Goal: Task Accomplishment & Management: Complete application form

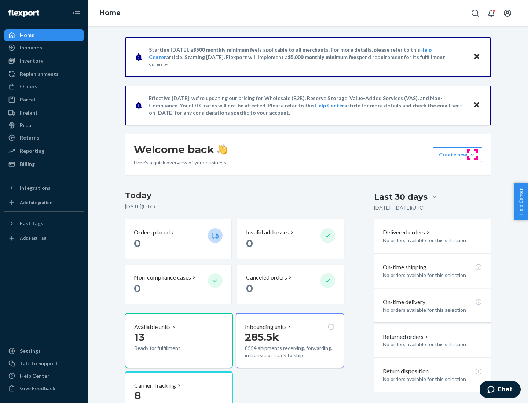
click at [472, 155] on button "Create new Create new inbound Create new order Create new product" at bounding box center [456, 154] width 49 height 15
click at [44, 48] on div "Inbounds" at bounding box center [44, 47] width 78 height 10
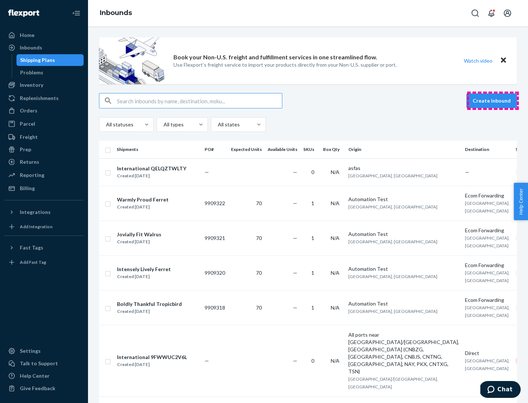
click at [492, 101] on button "Create inbound" at bounding box center [491, 100] width 51 height 15
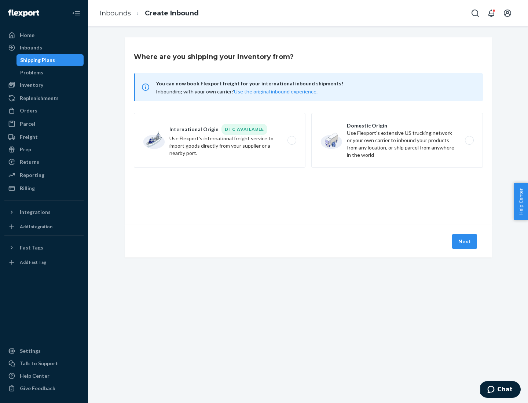
click at [397, 140] on label "Domestic Origin Use Flexport’s extensive US trucking network or your own carrie…" at bounding box center [396, 140] width 171 height 55
click at [469, 140] on input "Domestic Origin Use Flexport’s extensive US trucking network or your own carrie…" at bounding box center [471, 140] width 5 height 5
radio input "true"
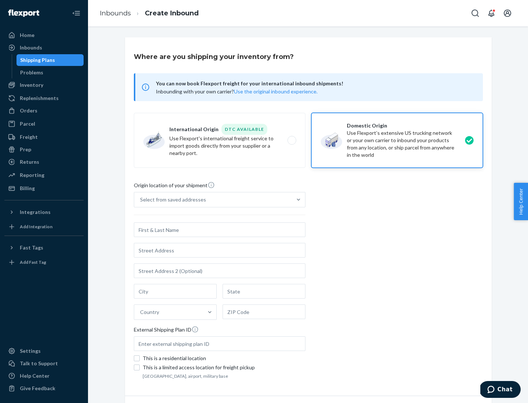
click at [171, 200] on div "Select from saved addresses" at bounding box center [173, 199] width 66 height 7
click at [141, 200] on input "Select from saved addresses" at bounding box center [140, 199] width 1 height 7
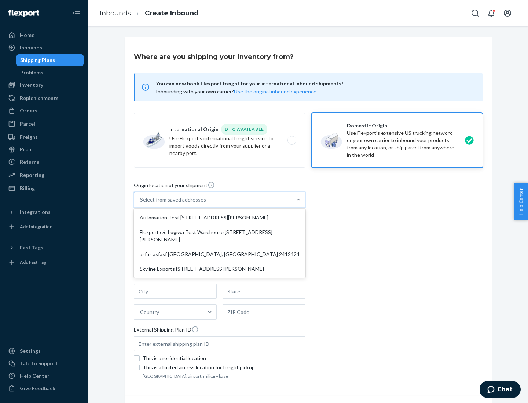
scroll to position [3, 0]
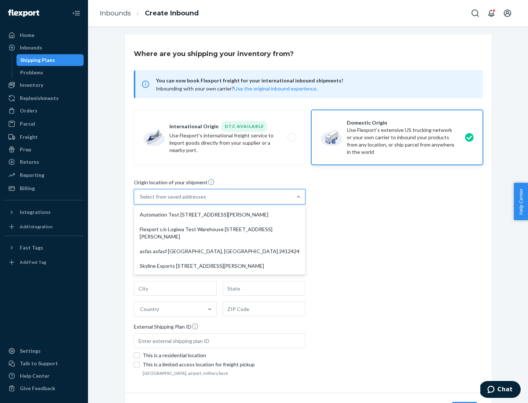
click at [219, 215] on div "Automation Test [STREET_ADDRESS][PERSON_NAME]" at bounding box center [219, 214] width 169 height 15
click at [141, 200] on input "option Automation Test [STREET_ADDRESS][PERSON_NAME] focused, 1 of 4. 4 results…" at bounding box center [140, 196] width 1 height 7
type input "Automation Test"
type input "9th Floor"
type input "[GEOGRAPHIC_DATA]"
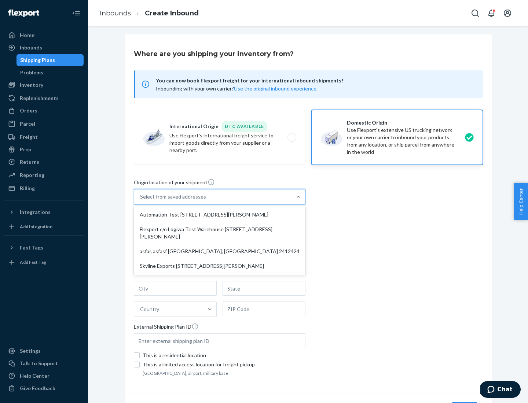
type input "CA"
type input "94104"
type input "[STREET_ADDRESS][PERSON_NAME]"
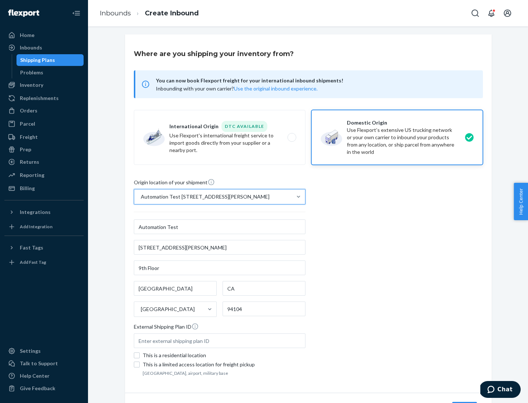
scroll to position [43, 0]
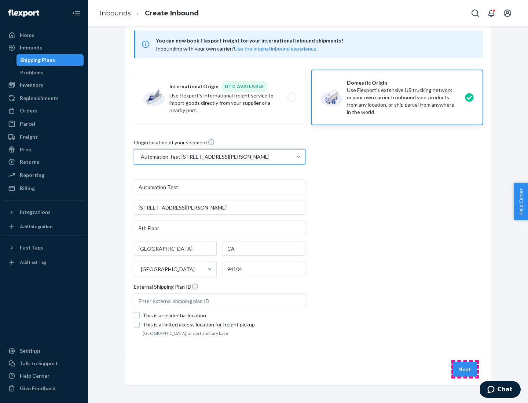
click at [465, 369] on button "Next" at bounding box center [464, 369] width 25 height 15
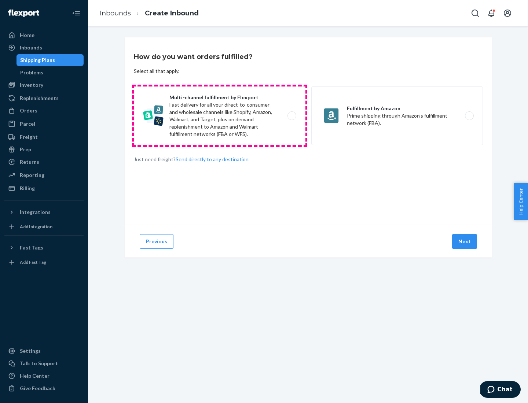
click at [219, 116] on label "Multi-channel fulfillment by Flexport Fast delivery for all your direct-to-cons…" at bounding box center [219, 115] width 171 height 59
click at [291, 116] on input "Multi-channel fulfillment by Flexport Fast delivery for all your direct-to-cons…" at bounding box center [293, 116] width 5 height 5
radio input "true"
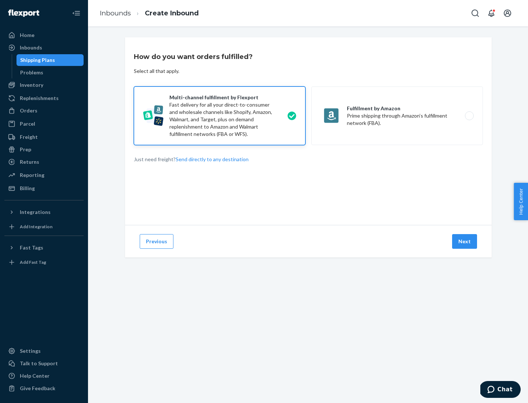
click at [465, 241] on button "Next" at bounding box center [464, 241] width 25 height 15
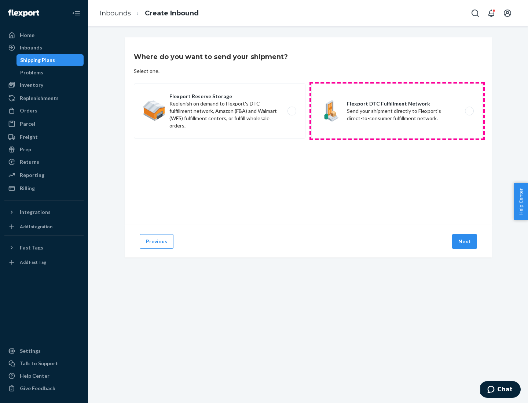
click at [397, 111] on label "Flexport DTC Fulfillment Network Send your shipment directly to Flexport's dire…" at bounding box center [396, 111] width 171 height 55
click at [469, 111] on input "Flexport DTC Fulfillment Network Send your shipment directly to Flexport's dire…" at bounding box center [471, 111] width 5 height 5
radio input "true"
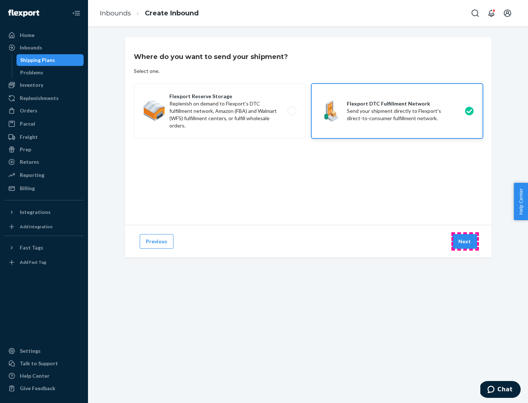
click at [465, 241] on button "Next" at bounding box center [464, 241] width 25 height 15
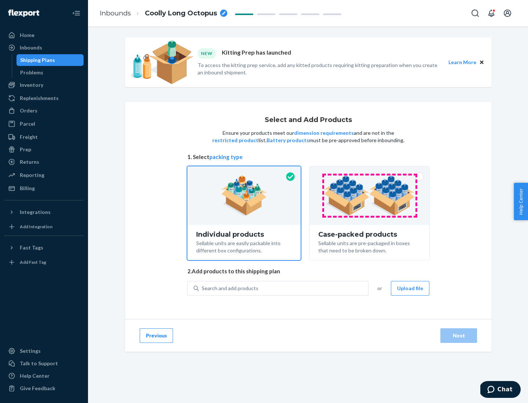
click at [369, 196] on img at bounding box center [368, 195] width 91 height 40
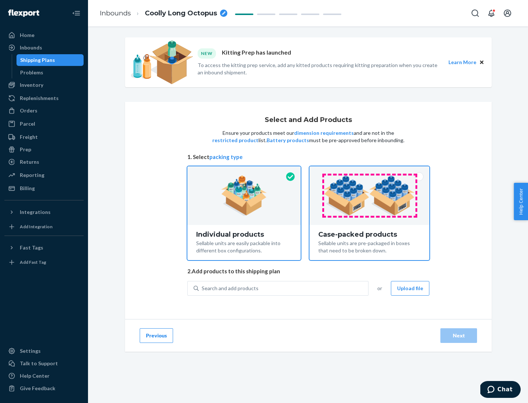
click at [369, 171] on input "Case-packed products Sellable units are pre-packaged in boxes that need to be b…" at bounding box center [369, 168] width 5 height 5
radio input "true"
radio input "false"
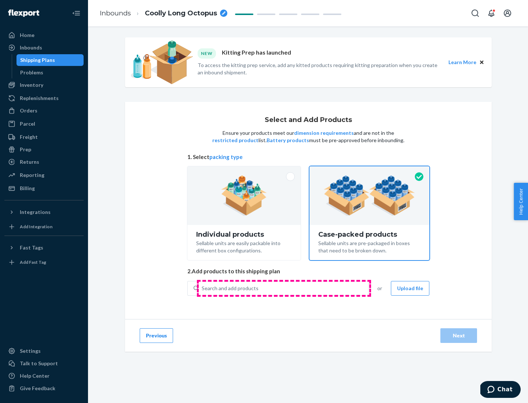
click at [284, 288] on div "Search and add products" at bounding box center [283, 288] width 169 height 13
click at [202, 288] on input "Search and add products" at bounding box center [202, 288] width 1 height 7
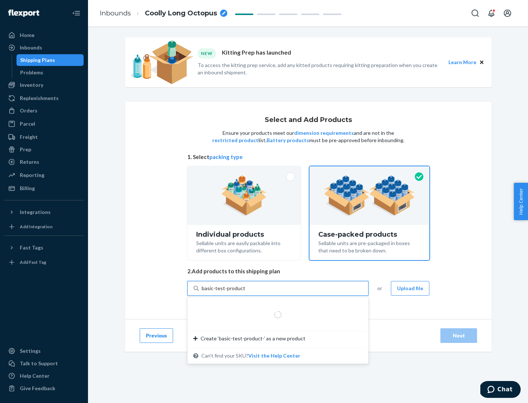
type input "basic-test-product-1"
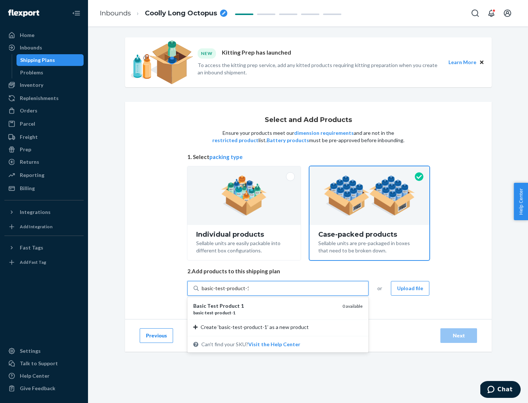
click at [265, 313] on div "basic - test - product - 1" at bounding box center [264, 313] width 143 height 6
click at [248, 292] on input "basic-test-product-1" at bounding box center [225, 288] width 47 height 7
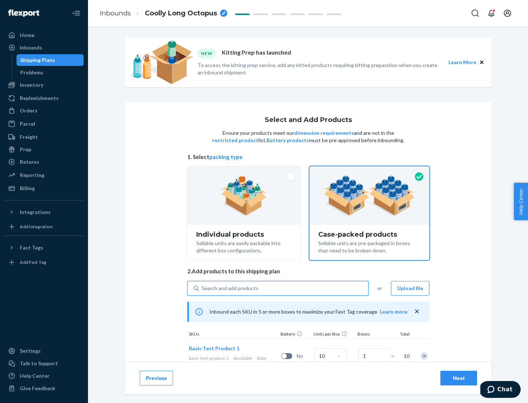
scroll to position [26, 0]
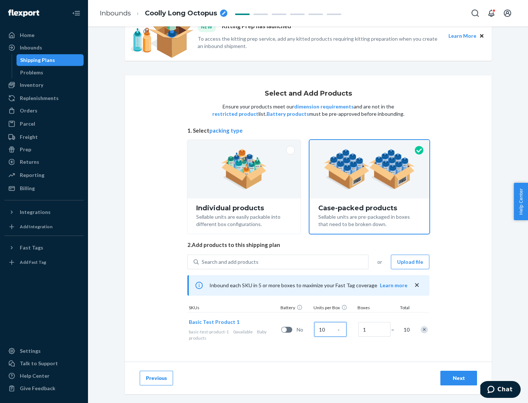
type input "10"
type input "7"
click at [458, 378] on div "Next" at bounding box center [458, 377] width 24 height 7
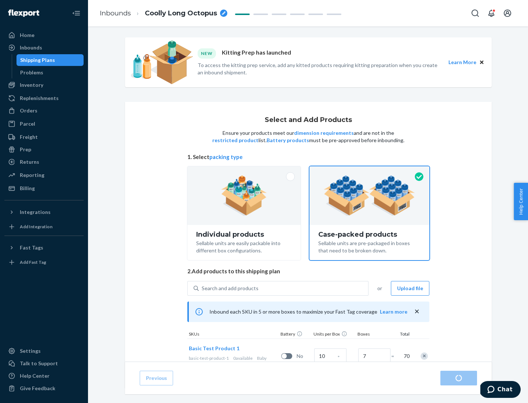
radio input "true"
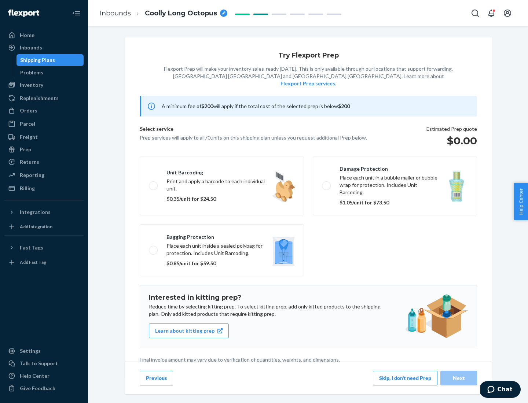
scroll to position [2, 0]
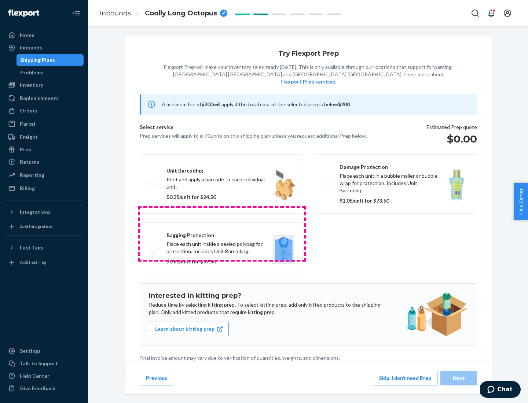
click at [222, 233] on label "Bagging protection Place each unit inside a sealed polybag for protection. Incl…" at bounding box center [222, 248] width 164 height 52
click at [154, 246] on input "Bagging protection Place each unit inside a sealed polybag for protection. Incl…" at bounding box center [151, 248] width 5 height 5
checkbox input "true"
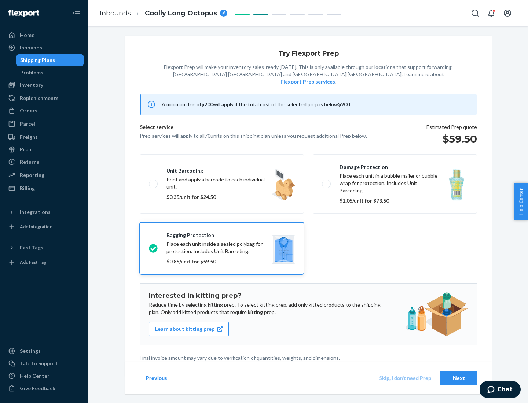
click at [458, 378] on div "Next" at bounding box center [458, 377] width 24 height 7
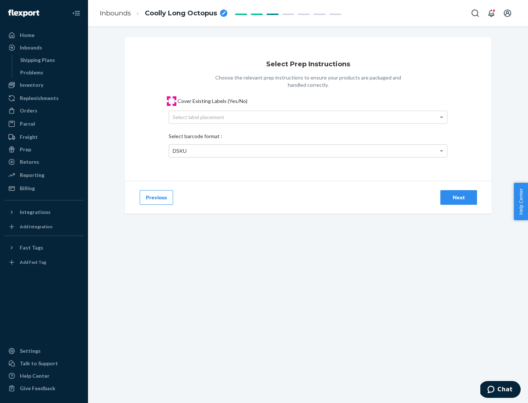
click at [171, 101] on input "Cover Existing Labels (Yes/No)" at bounding box center [172, 101] width 6 height 6
checkbox input "true"
click at [308, 117] on div "Select label placement" at bounding box center [308, 117] width 278 height 12
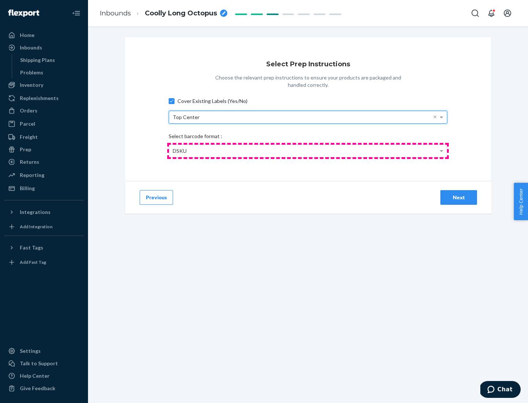
click at [308, 151] on div "DSKU" at bounding box center [308, 151] width 278 height 12
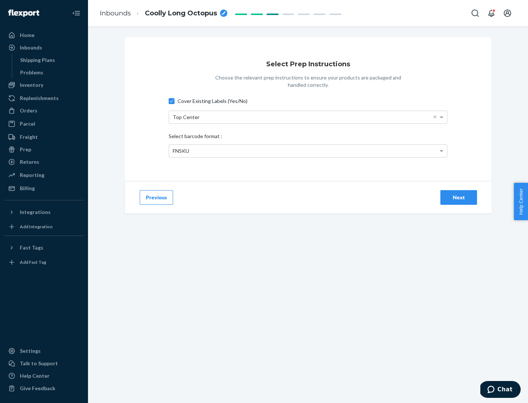
click at [458, 197] on div "Next" at bounding box center [458, 197] width 24 height 7
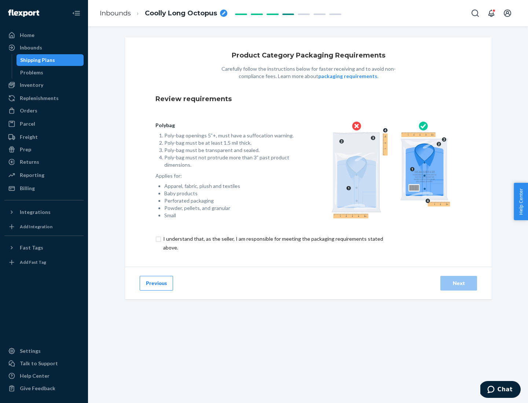
click at [272, 243] on input "checkbox" at bounding box center [277, 243] width 244 height 18
checkbox input "true"
click at [458, 283] on div "Next" at bounding box center [458, 283] width 24 height 7
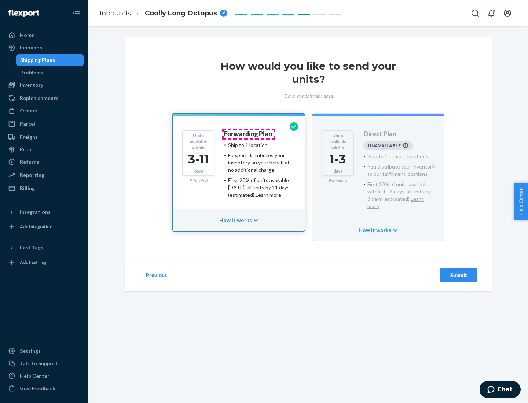
click at [248, 134] on h4 "Forwarding Plan" at bounding box center [248, 133] width 48 height 7
click at [458, 271] on div "Submit" at bounding box center [458, 274] width 24 height 7
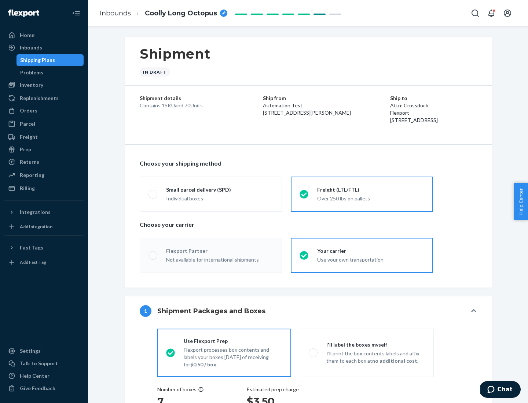
radio input "true"
radio input "false"
radio input "true"
radio input "false"
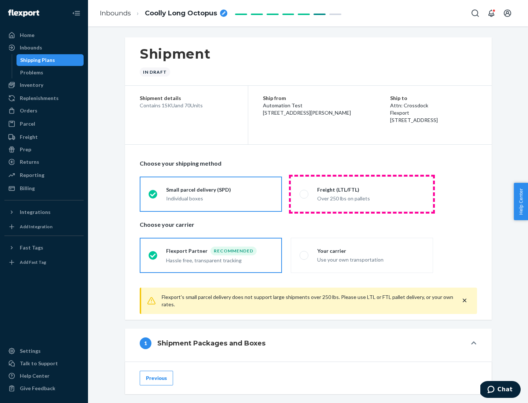
click at [362, 194] on div "Over 250 lbs on pallets" at bounding box center [370, 197] width 107 height 9
click at [304, 194] on input "Freight (LTL/FTL) Over 250 lbs on pallets" at bounding box center [301, 194] width 5 height 5
radio input "true"
radio input "false"
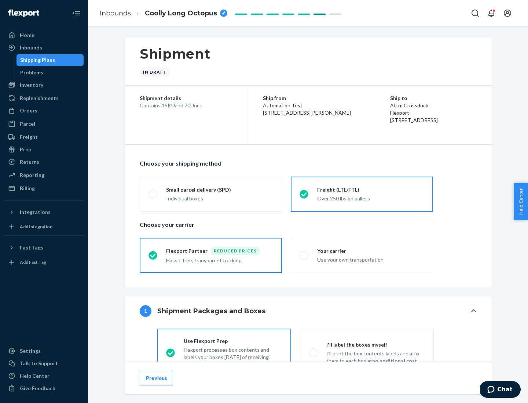
scroll to position [41, 0]
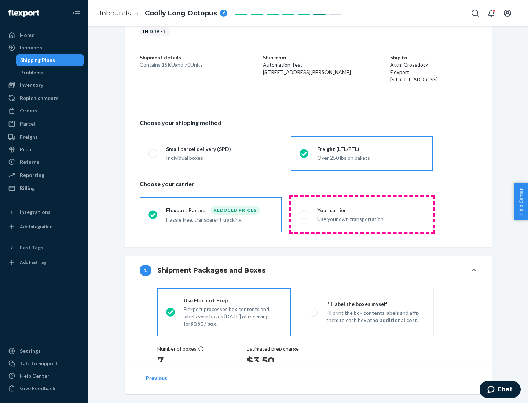
click at [362, 214] on div "Use your own transportation" at bounding box center [370, 218] width 107 height 9
click at [304, 214] on input "Your carrier Use your own transportation" at bounding box center [301, 214] width 5 height 5
radio input "true"
radio input "false"
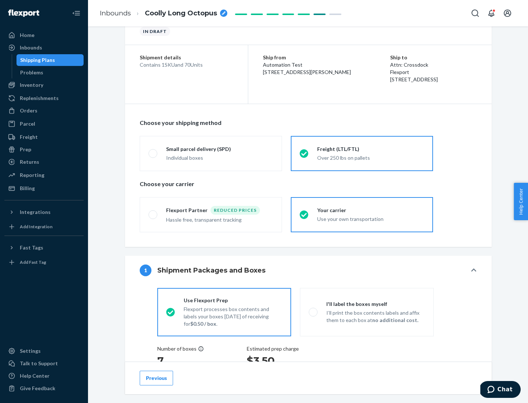
scroll to position [138, 0]
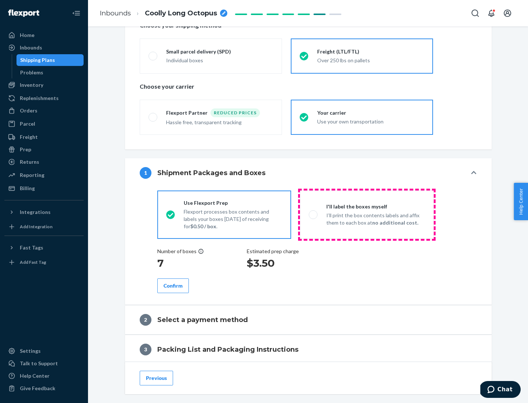
click at [366, 214] on p "I’ll print the box contents labels and affix them to each box at no additional …" at bounding box center [375, 219] width 99 height 15
click at [313, 214] on input "I'll label the boxes myself I’ll print the box contents labels and affix them t…" at bounding box center [310, 214] width 5 height 5
radio input "true"
radio input "false"
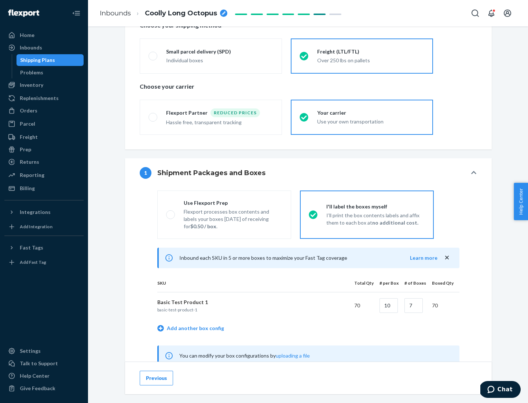
scroll to position [229, 0]
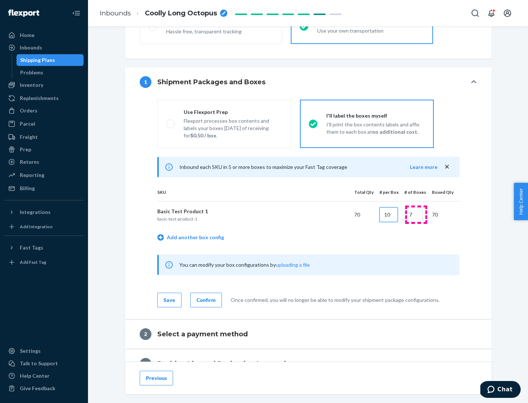
type input "10"
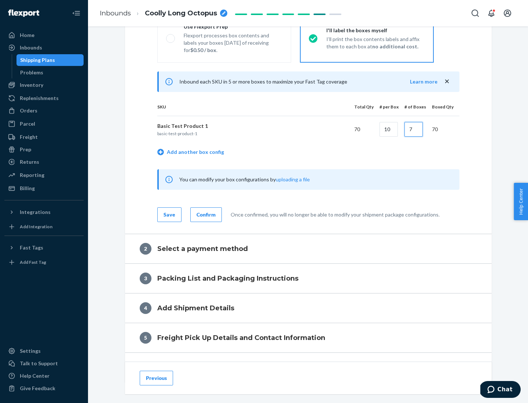
type input "7"
click at [205, 214] on div "Confirm" at bounding box center [205, 214] width 19 height 7
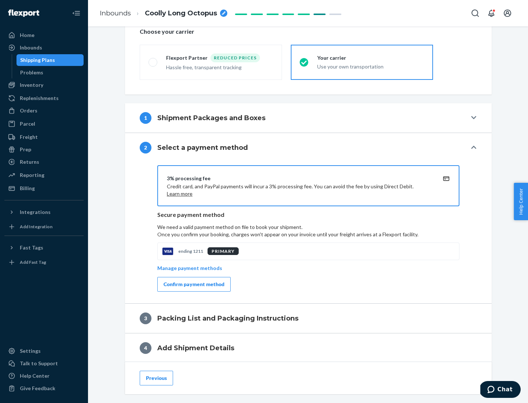
scroll to position [263, 0]
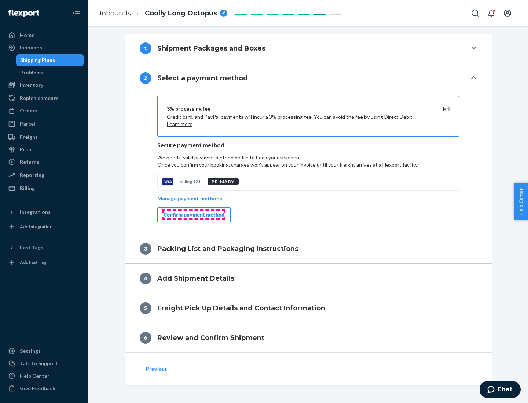
click at [193, 215] on div "Confirm payment method" at bounding box center [193, 214] width 61 height 7
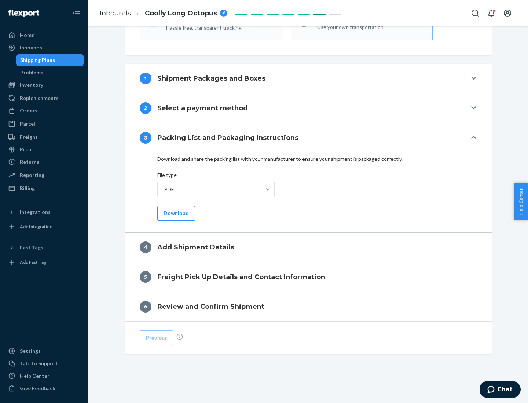
scroll to position [231, 0]
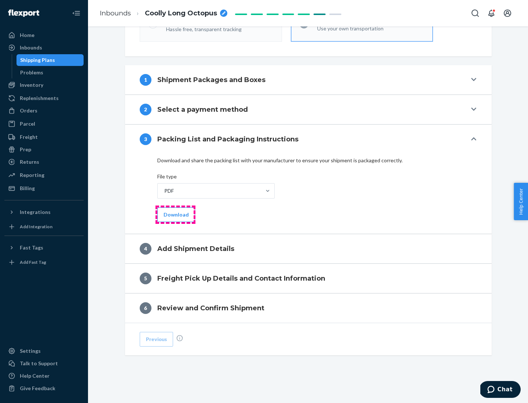
click at [175, 214] on button "Download" at bounding box center [176, 214] width 38 height 15
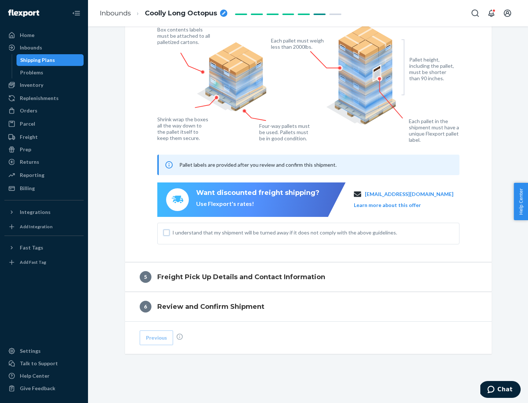
click at [166, 232] on input "I understand that my shipment will be turned away if it does not comply with th…" at bounding box center [166, 233] width 6 height 6
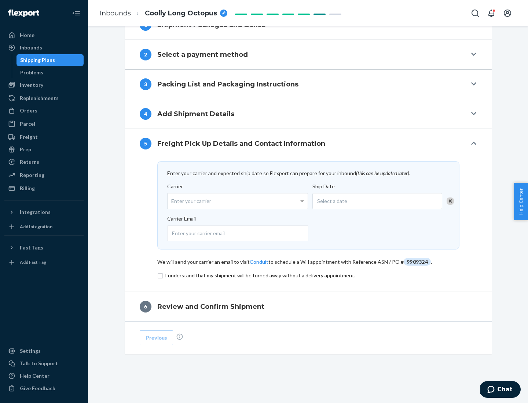
scroll to position [286, 0]
click at [308, 275] on input "checkbox" at bounding box center [308, 275] width 302 height 9
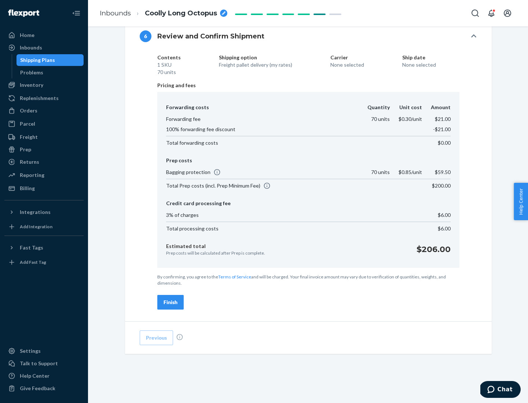
click at [170, 302] on div "Finish" at bounding box center [170, 302] width 14 height 7
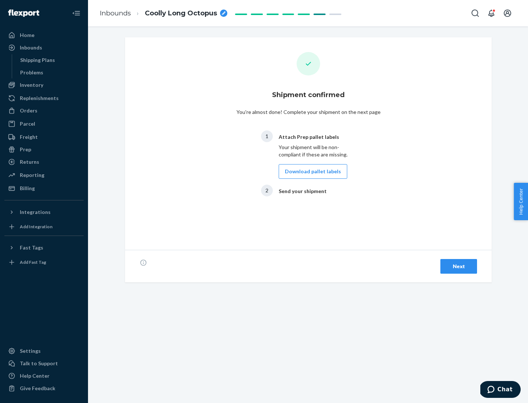
click at [311, 171] on button "Download pallet labels" at bounding box center [312, 171] width 69 height 15
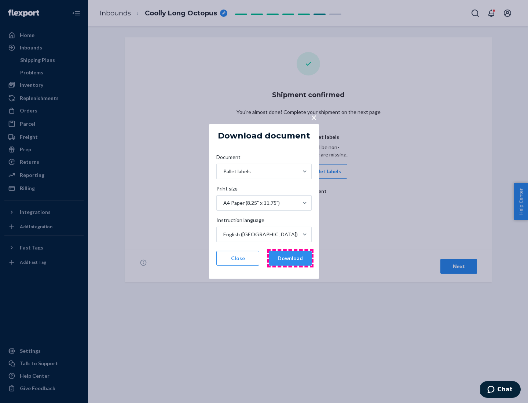
click at [290, 258] on button "Download" at bounding box center [290, 258] width 43 height 15
click at [313, 117] on span "×" at bounding box center [314, 117] width 6 height 12
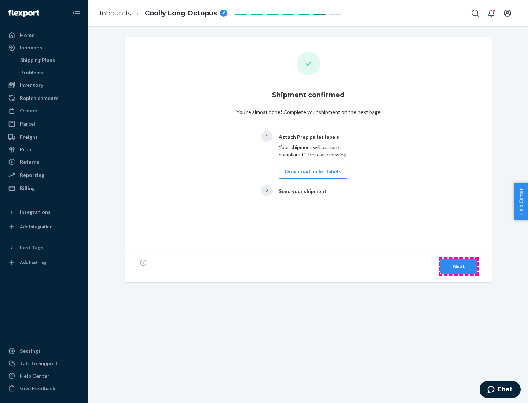
click at [458, 266] on div "Next" at bounding box center [458, 266] width 24 height 7
